Goal: Transaction & Acquisition: Purchase product/service

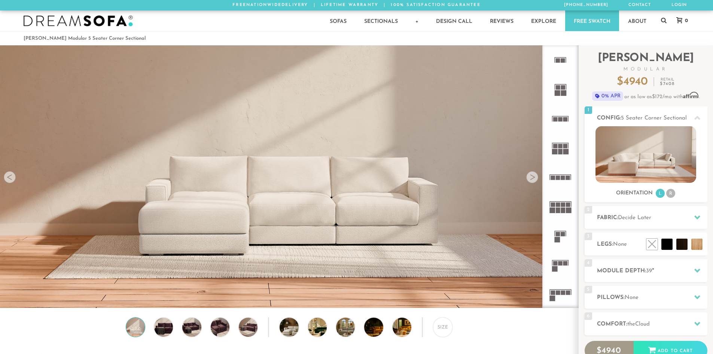
click at [533, 178] on div at bounding box center [532, 177] width 12 height 12
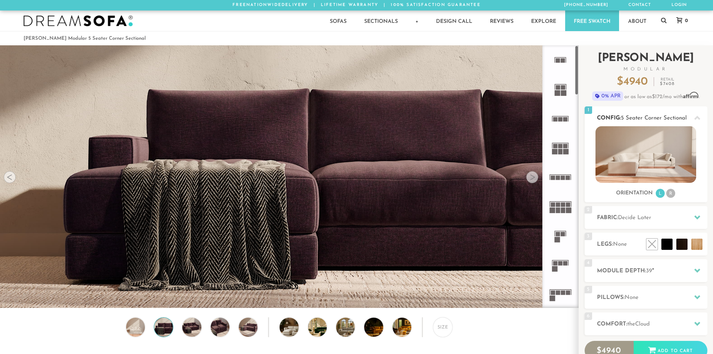
click at [668, 194] on li "R" at bounding box center [670, 193] width 9 height 9
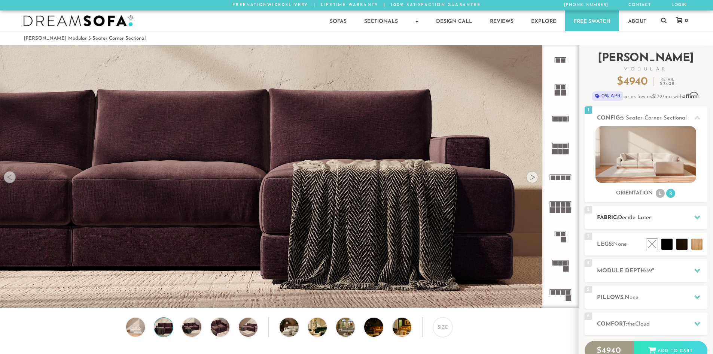
click at [657, 218] on h2 "Fabric: Decide Later" at bounding box center [652, 217] width 110 height 9
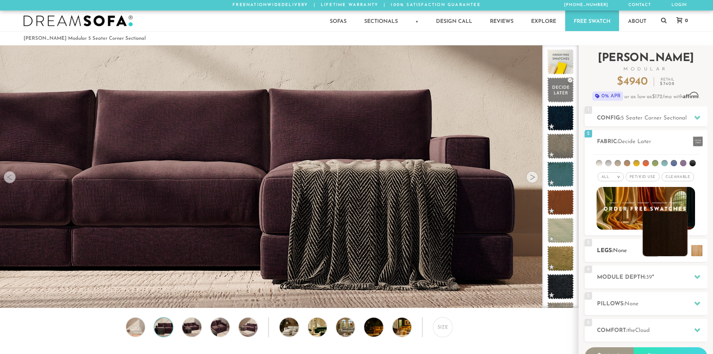
click at [681, 249] on li at bounding box center [664, 233] width 45 height 45
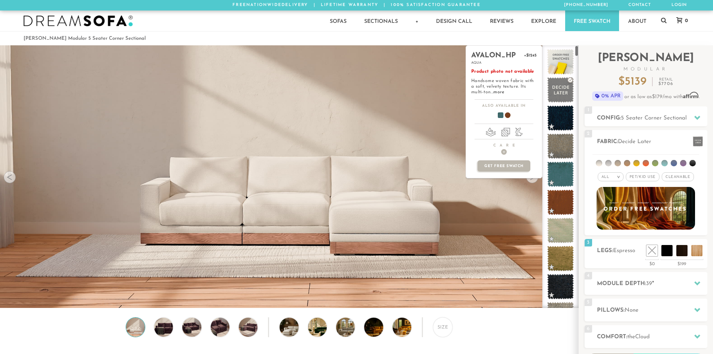
click at [530, 181] on div "avalon_hp +$1245 aqua Product photo not available Handsome woven fabric with a …" at bounding box center [503, 176] width 77 height 262
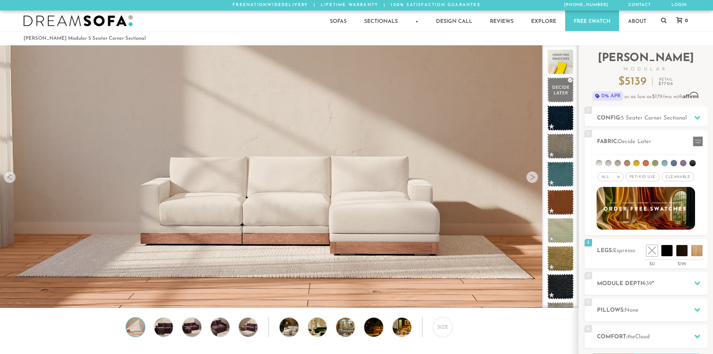
click at [534, 179] on div at bounding box center [532, 177] width 12 height 12
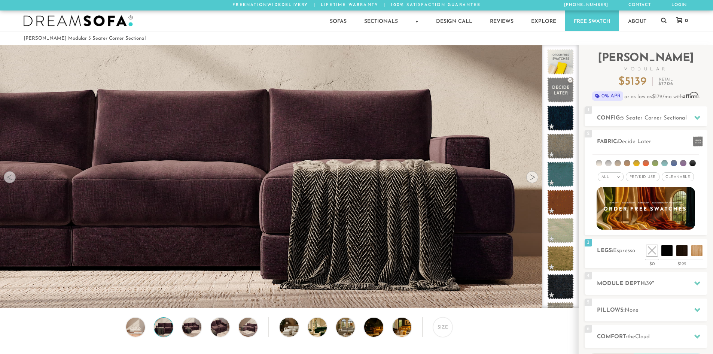
click at [531, 178] on div at bounding box center [532, 177] width 12 height 12
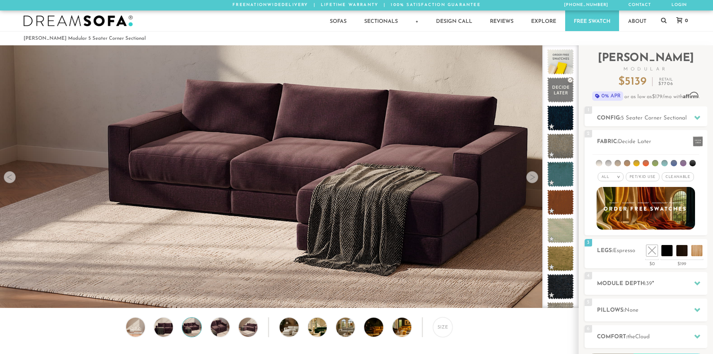
click at [531, 178] on div at bounding box center [532, 177] width 12 height 12
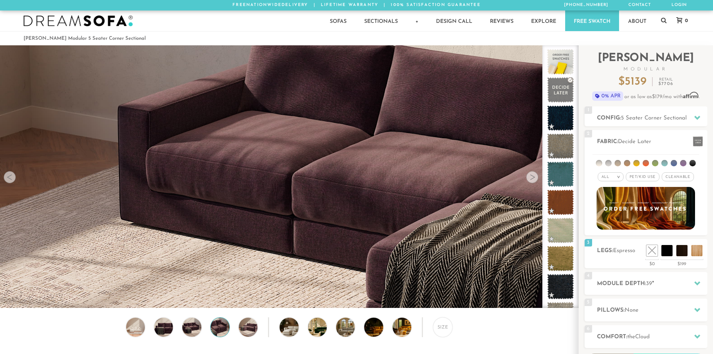
click at [531, 178] on div at bounding box center [532, 177] width 12 height 12
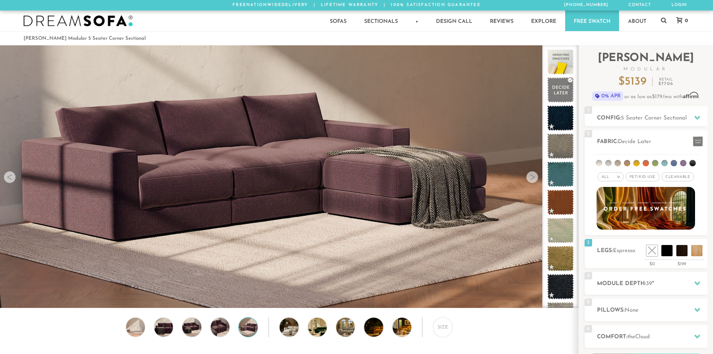
click at [531, 178] on div at bounding box center [532, 177] width 12 height 12
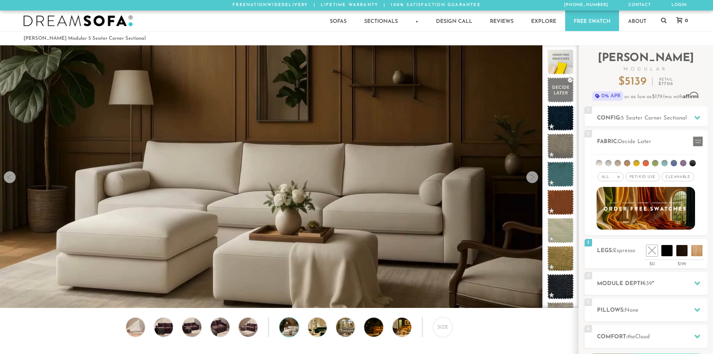
click at [531, 178] on div at bounding box center [532, 177] width 12 height 12
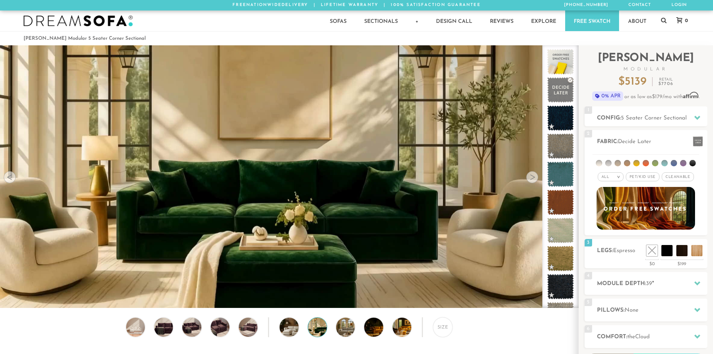
click at [531, 178] on div at bounding box center [532, 177] width 12 height 12
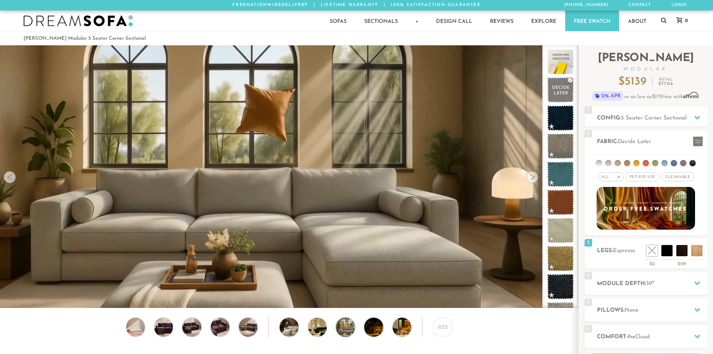
click at [531, 178] on div at bounding box center [532, 177] width 12 height 12
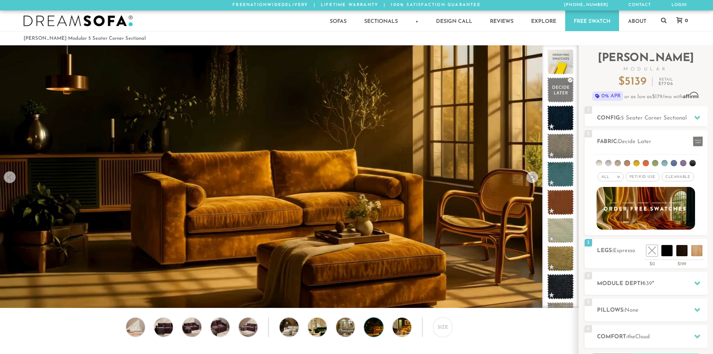
click at [531, 178] on div at bounding box center [532, 177] width 12 height 12
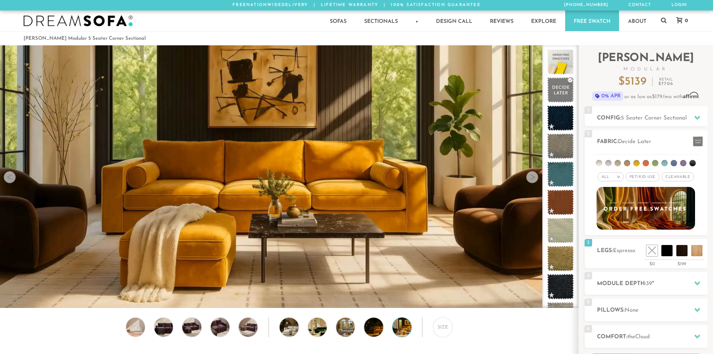
click at [531, 178] on div at bounding box center [532, 177] width 12 height 12
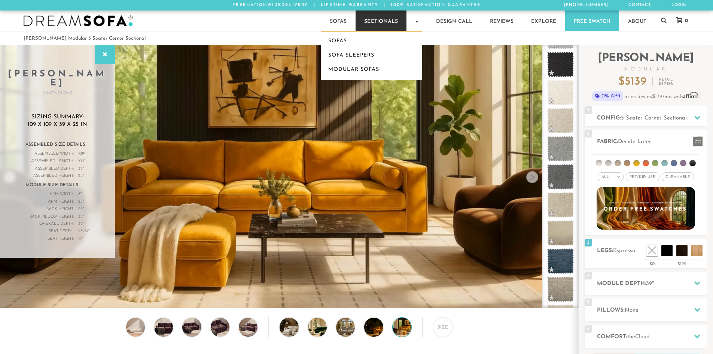
click at [373, 21] on link "Sectionals" at bounding box center [380, 20] width 51 height 21
